Goal: Task Accomplishment & Management: Manage account settings

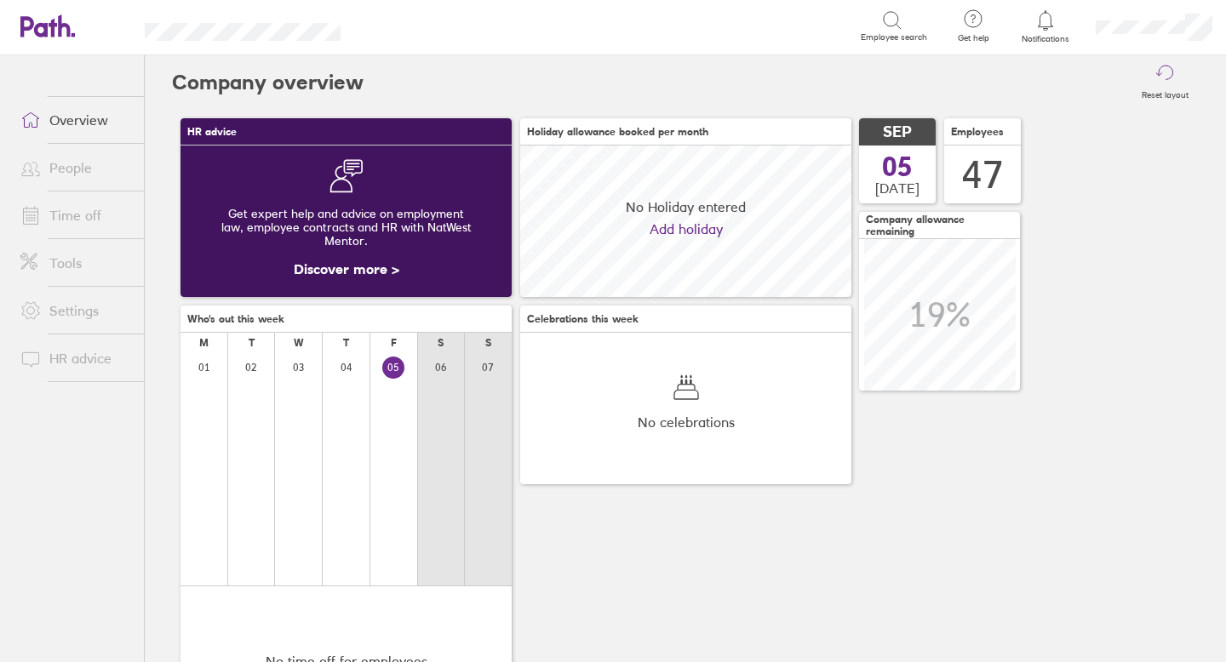
scroll to position [152, 331]
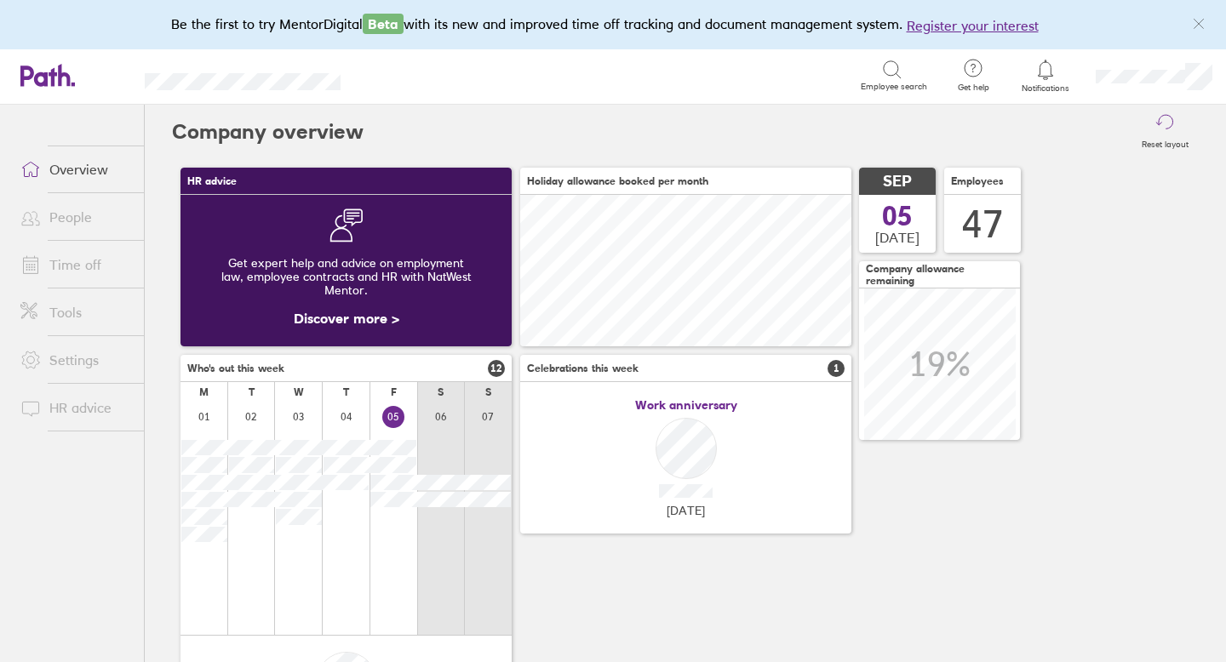
click at [68, 267] on link "Time off" at bounding box center [75, 265] width 137 height 34
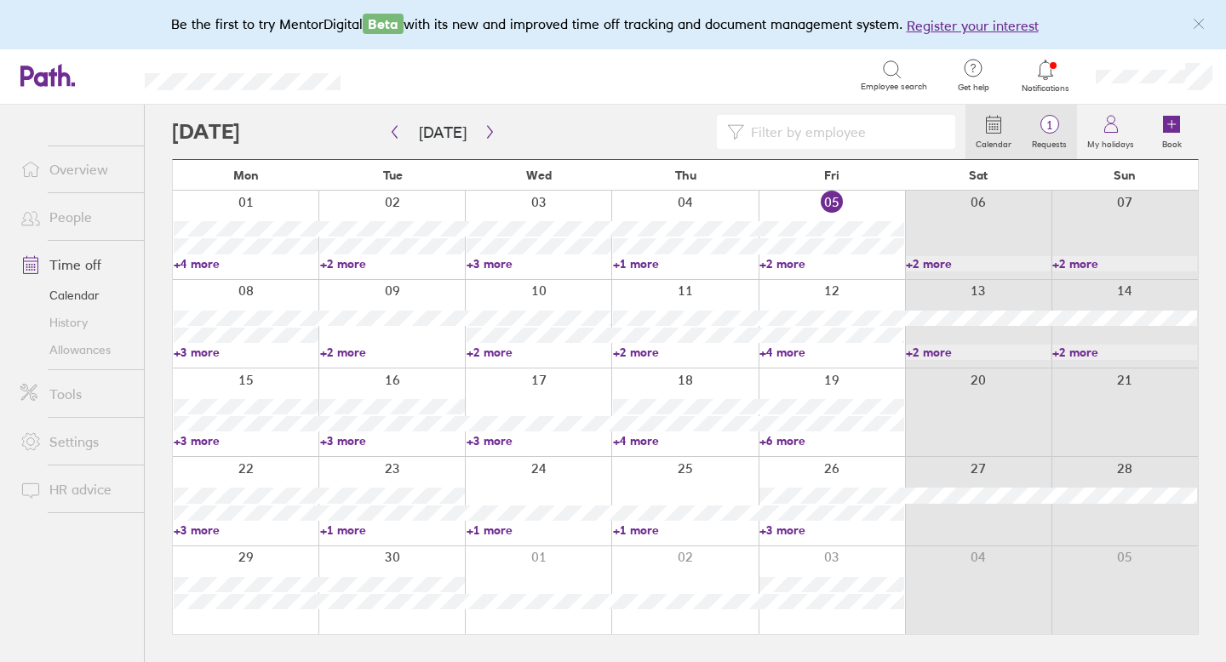
click at [1046, 121] on span "1" at bounding box center [1048, 125] width 55 height 14
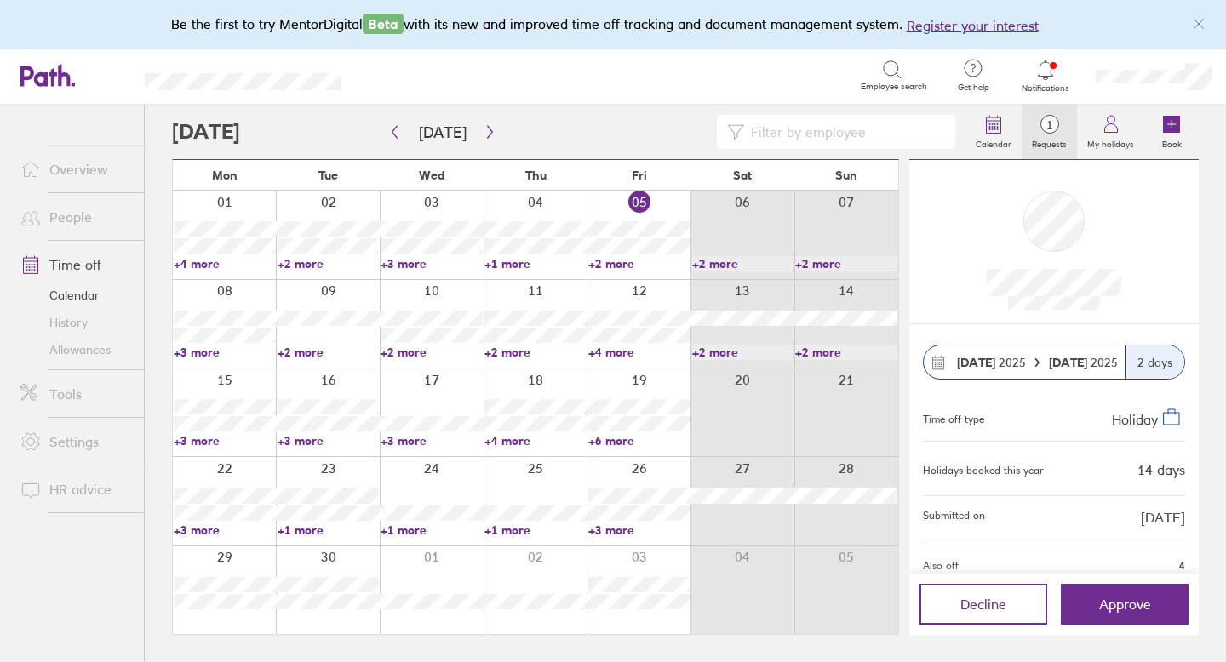
click at [90, 347] on link "Allowances" at bounding box center [75, 349] width 137 height 27
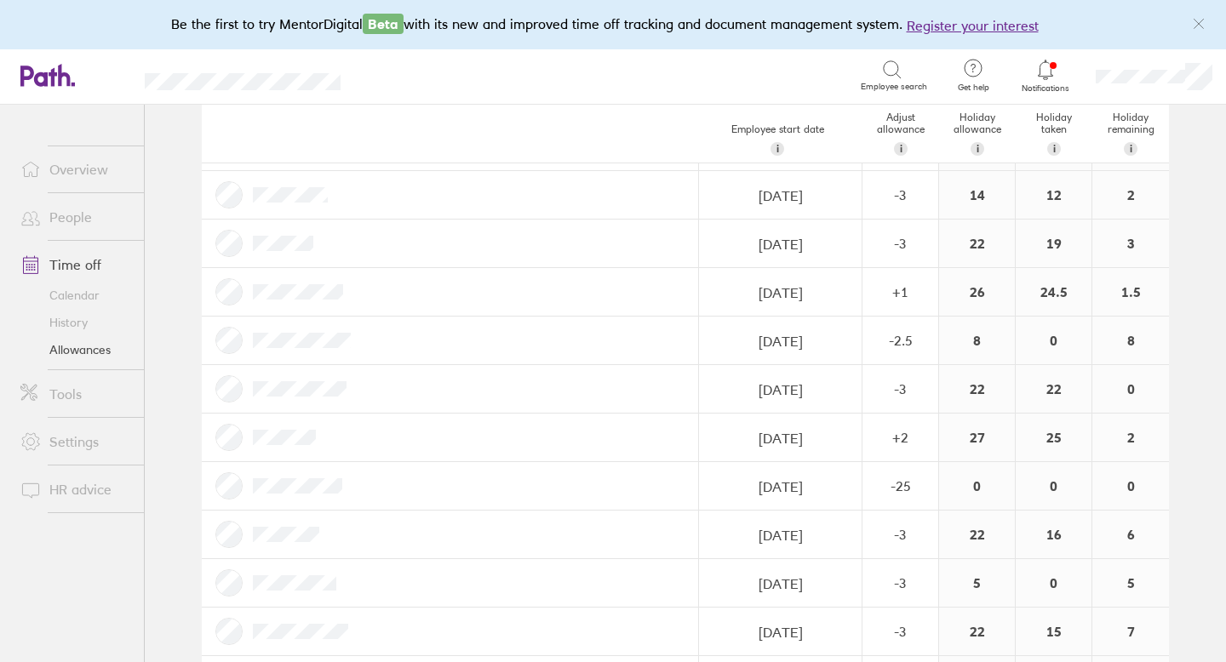
scroll to position [1898, 0]
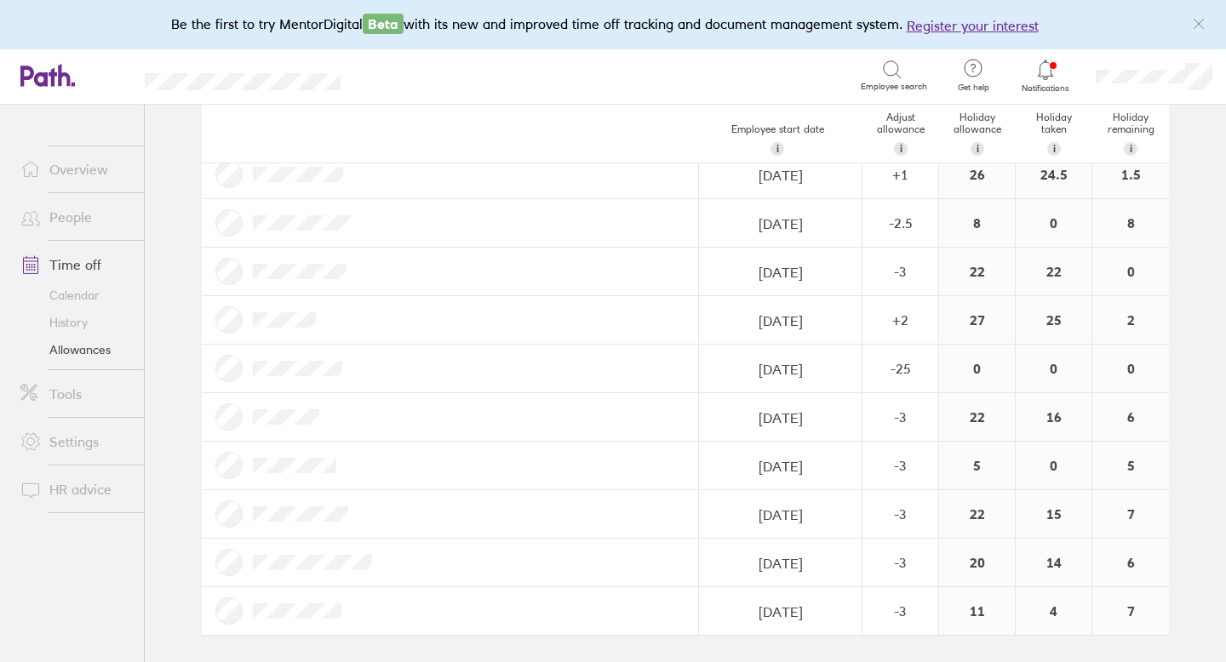
click at [1054, 71] on icon at bounding box center [1045, 70] width 20 height 20
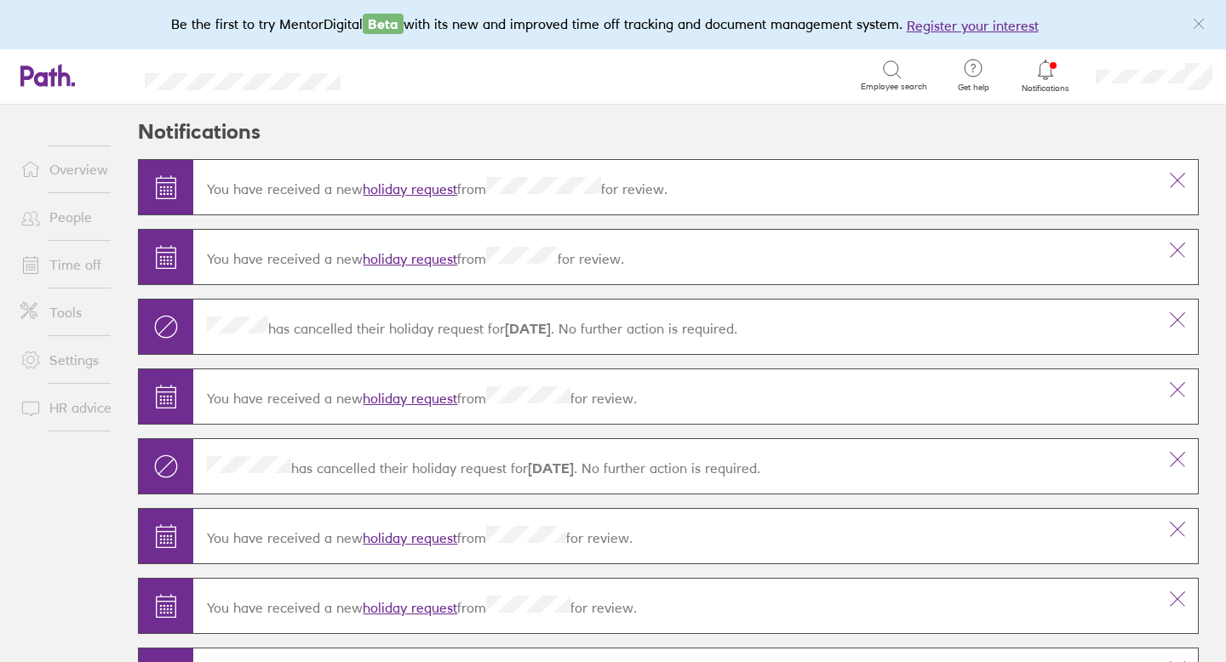
click at [443, 192] on link "holiday request" at bounding box center [410, 188] width 94 height 17
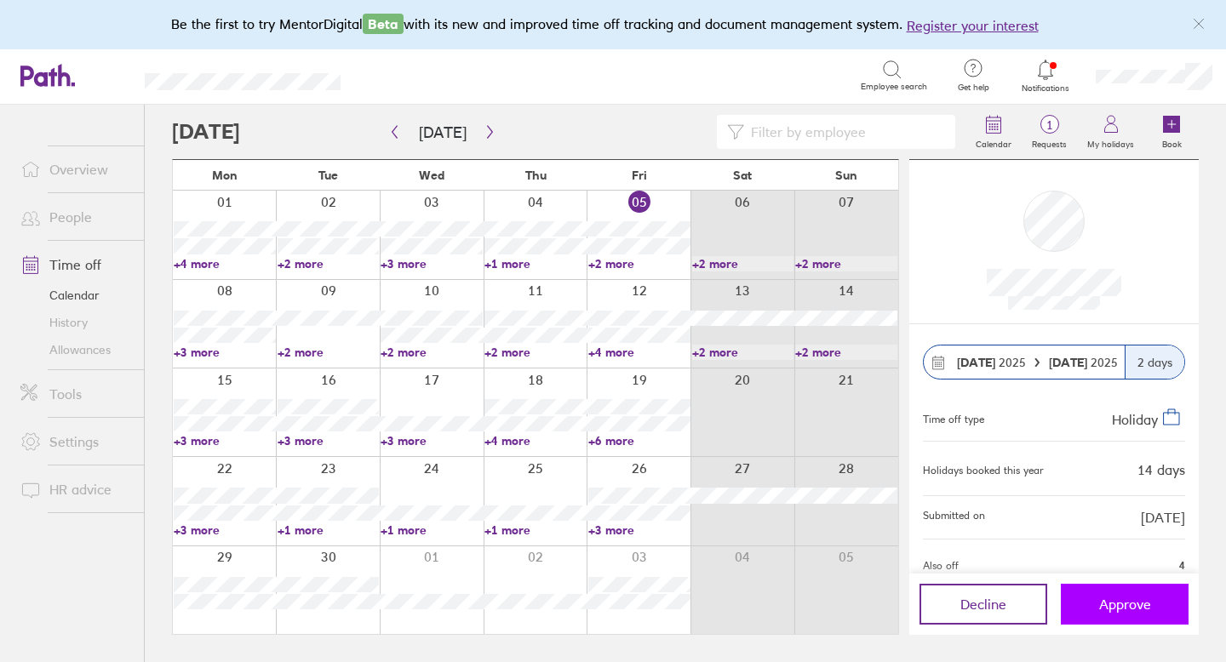
click at [1123, 610] on span "Approve" at bounding box center [1125, 604] width 52 height 15
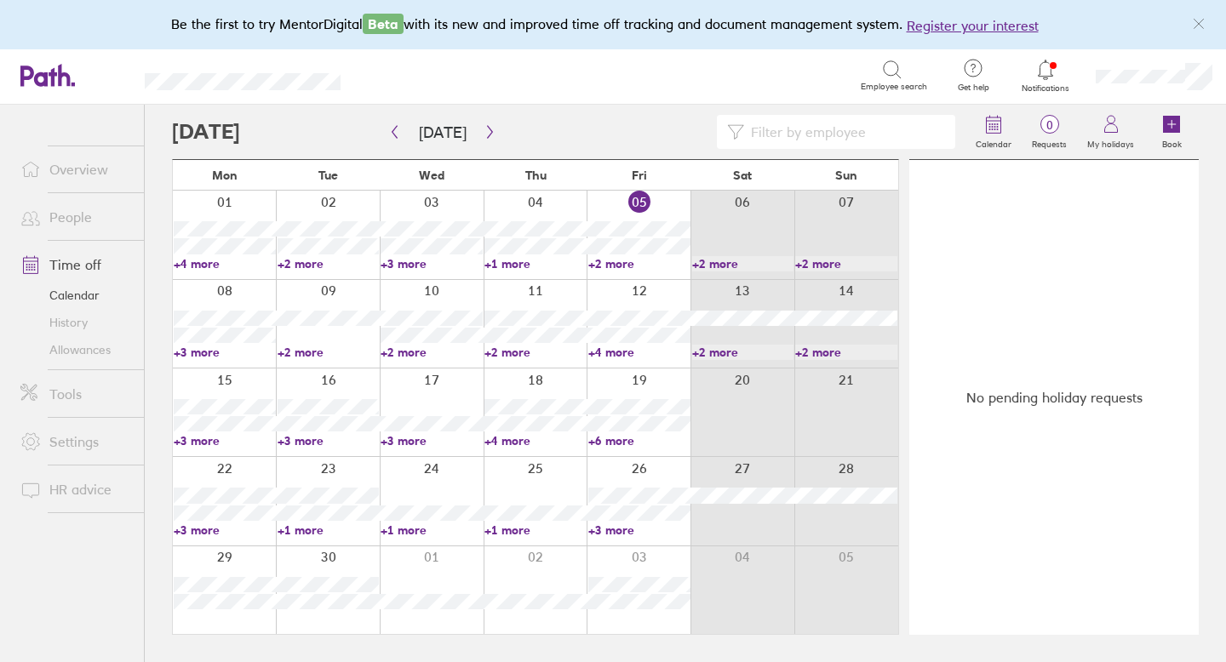
click at [118, 346] on link "Allowances" at bounding box center [75, 349] width 137 height 27
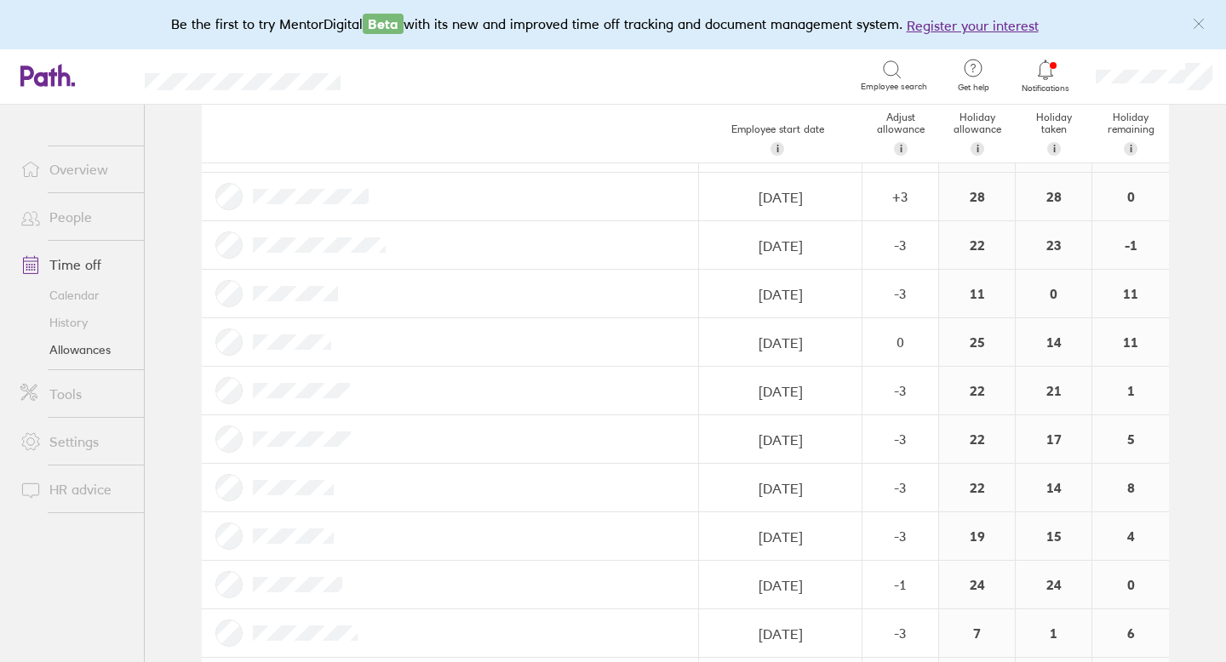
scroll to position [378, 0]
